Goal: Browse casually

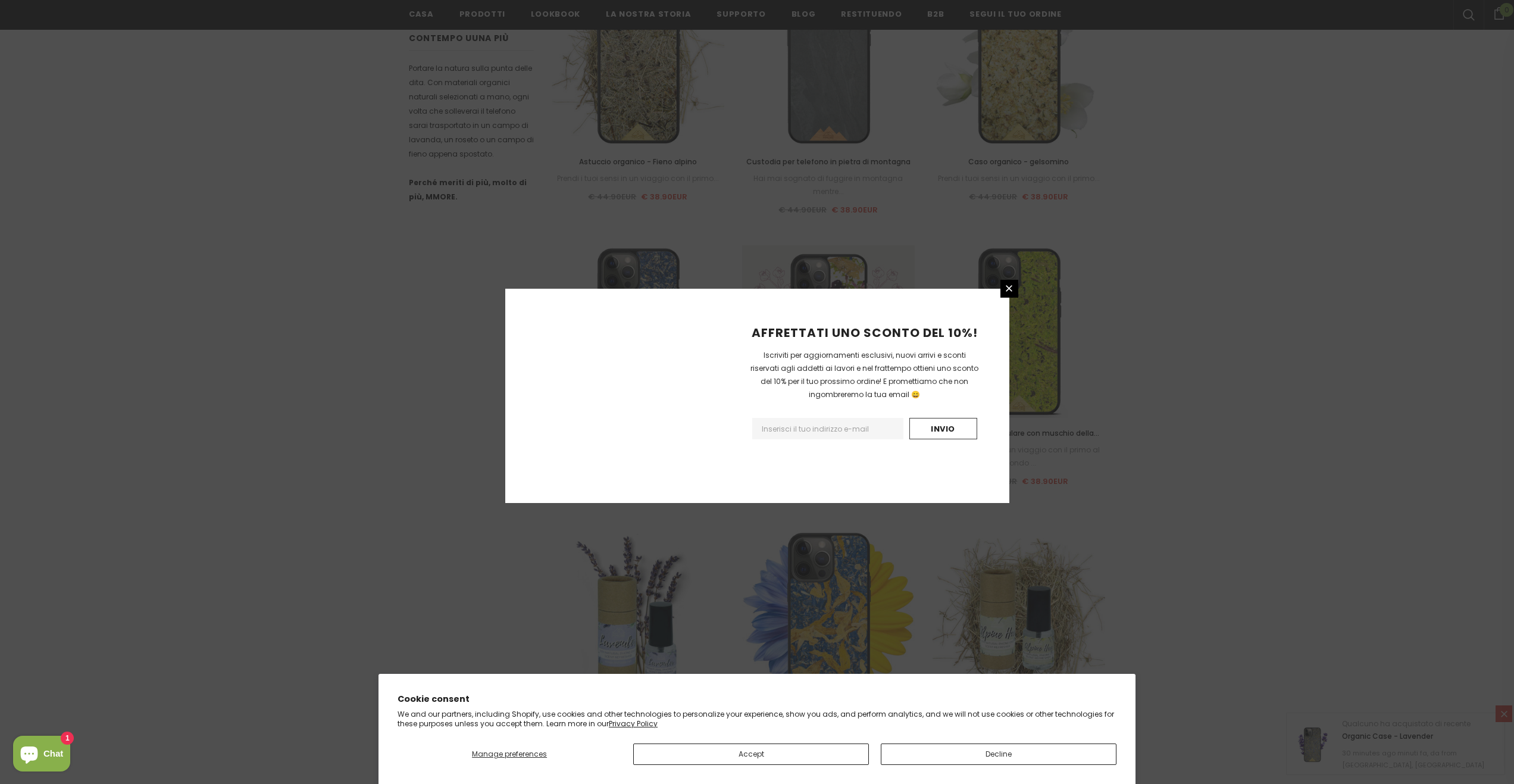
scroll to position [1072, 0]
